Goal: Information Seeking & Learning: Learn about a topic

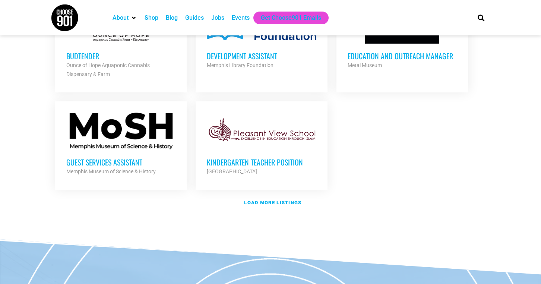
scroll to position [875, 0]
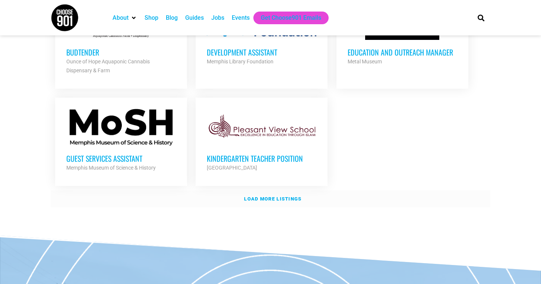
click at [256, 196] on strong "Load more listings" at bounding box center [272, 199] width 57 height 6
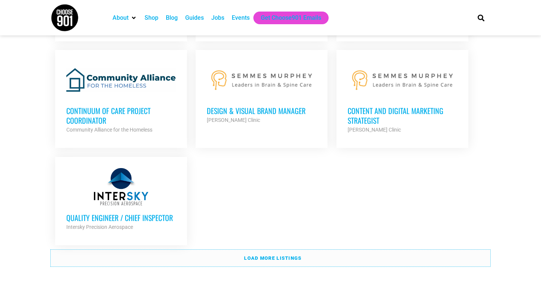
scroll to position [1590, 0]
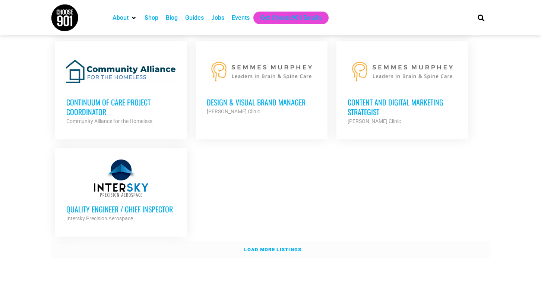
click at [192, 246] on link "Load more listings" at bounding box center [271, 249] width 440 height 17
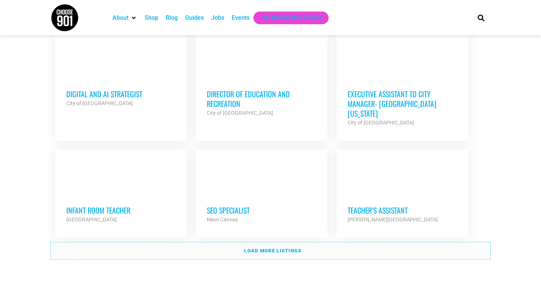
scroll to position [2257, 0]
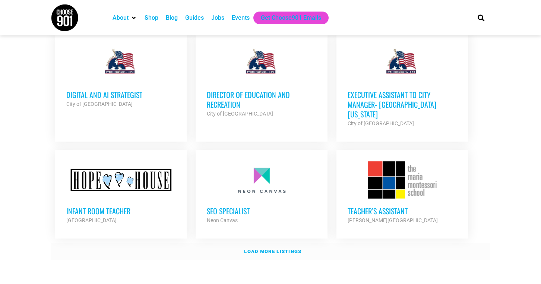
click at [158, 243] on link "Load more listings" at bounding box center [271, 251] width 440 height 17
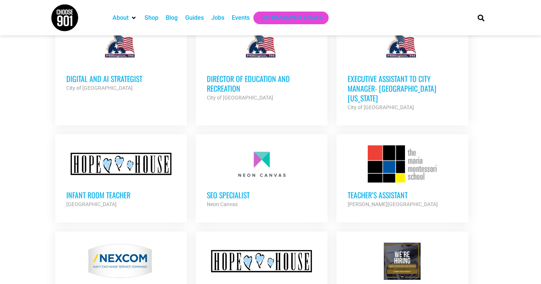
scroll to position [2275, 0]
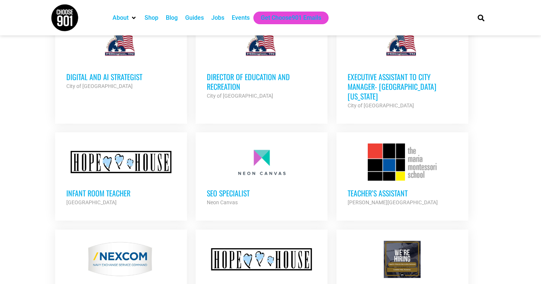
click at [395, 74] on h3 "Executive Assistant to City Manager- [GEOGRAPHIC_DATA] [US_STATE]" at bounding box center [403, 86] width 110 height 29
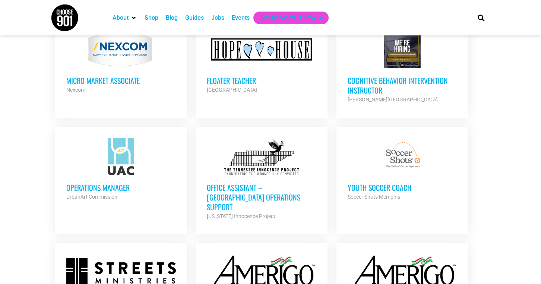
scroll to position [2485, 0]
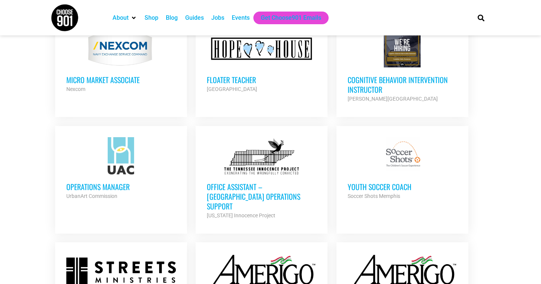
click at [121, 174] on div "Operations Manager UrbanArt Commission Partner Org" at bounding box center [121, 187] width 110 height 26
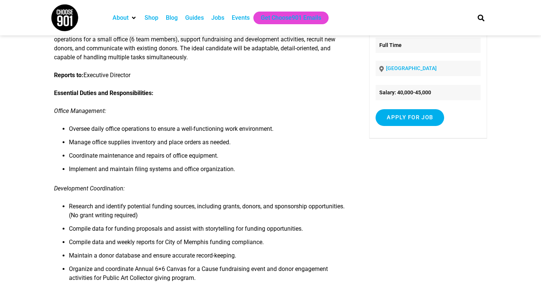
scroll to position [80, 0]
